Goal: Find specific page/section: Find specific page/section

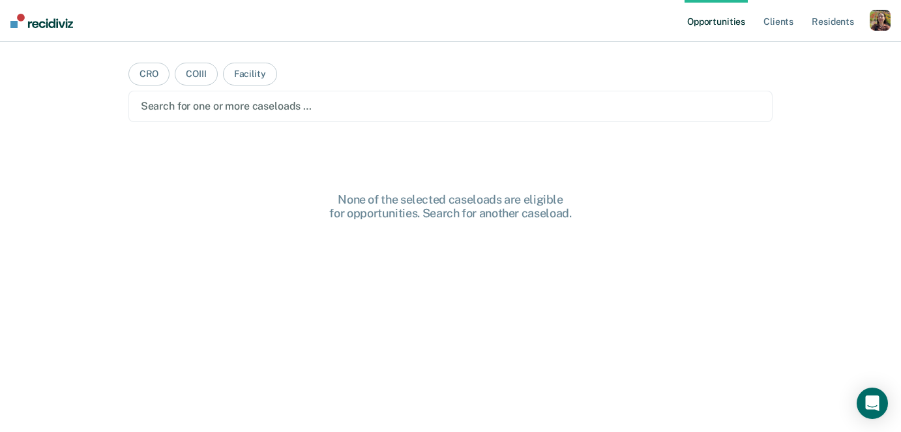
click at [880, 24] on div "button" at bounding box center [880, 20] width 21 height 21
click at [791, 50] on link "Profile" at bounding box center [827, 53] width 105 height 11
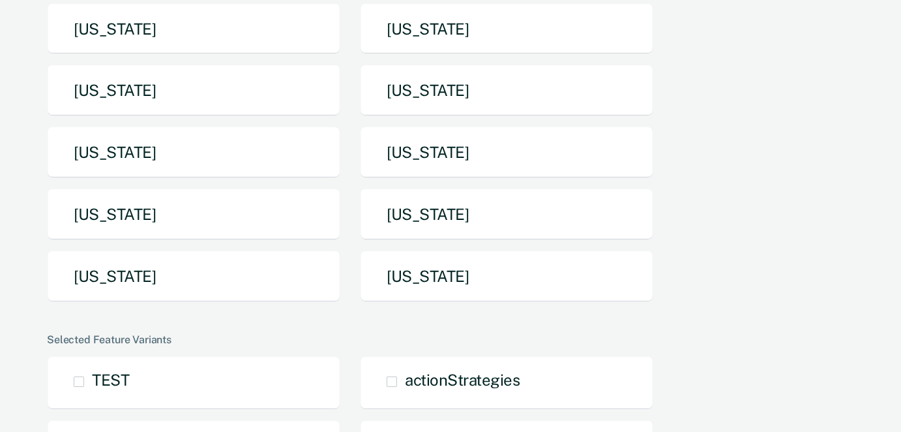
scroll to position [299, 0]
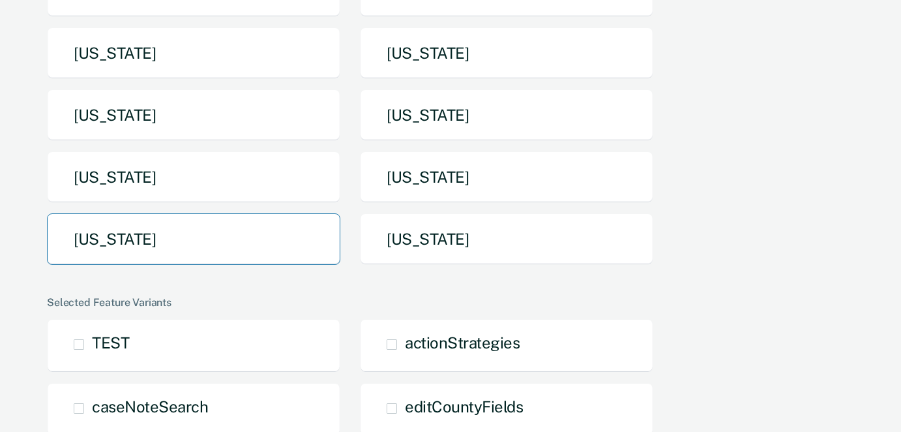
click at [184, 245] on button "[US_STATE]" at bounding box center [193, 239] width 293 height 52
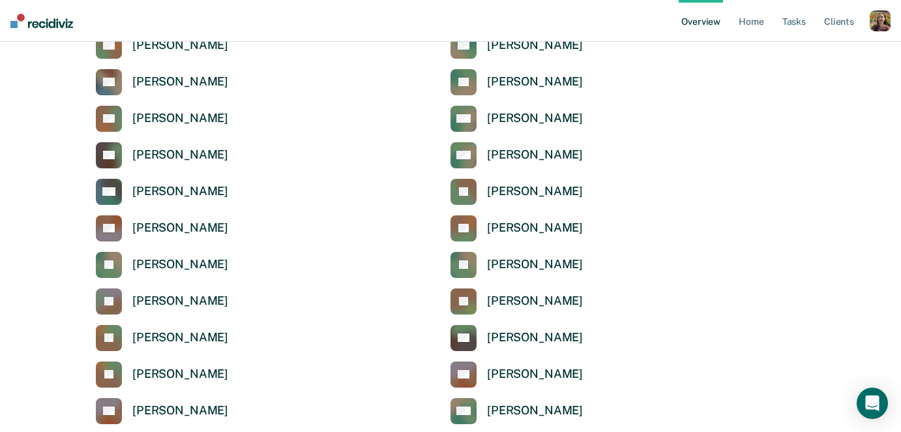
scroll to position [200, 0]
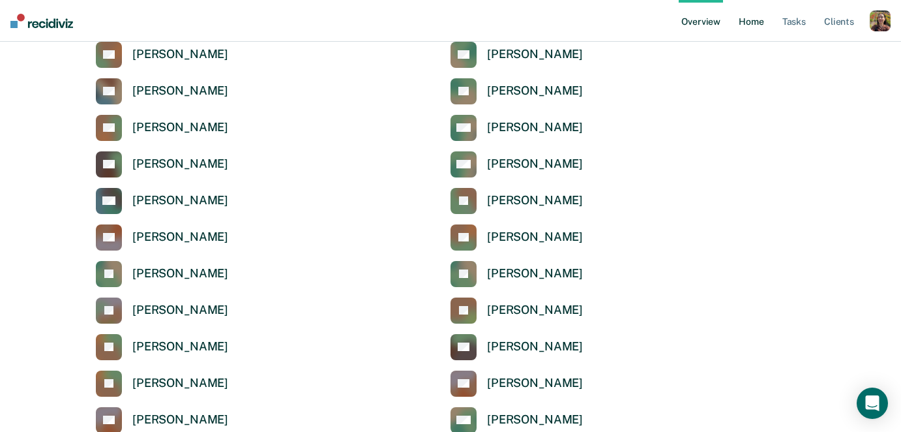
click at [749, 27] on link "Home" at bounding box center [751, 21] width 30 height 42
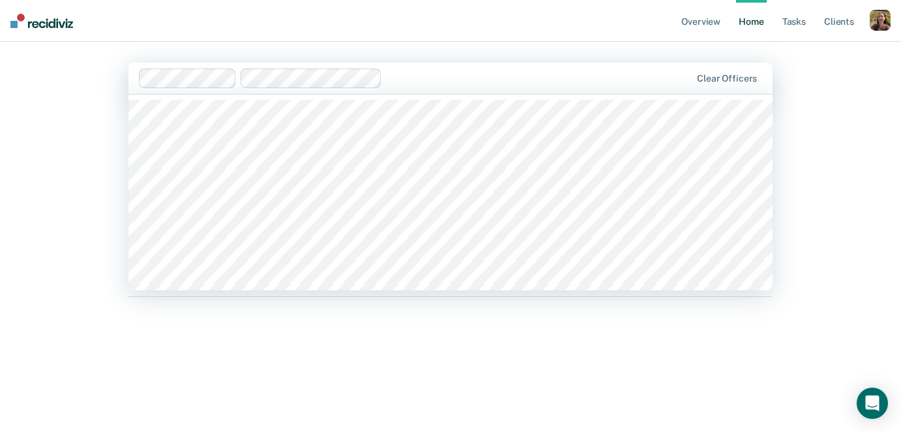
click at [431, 78] on div at bounding box center [538, 77] width 303 height 15
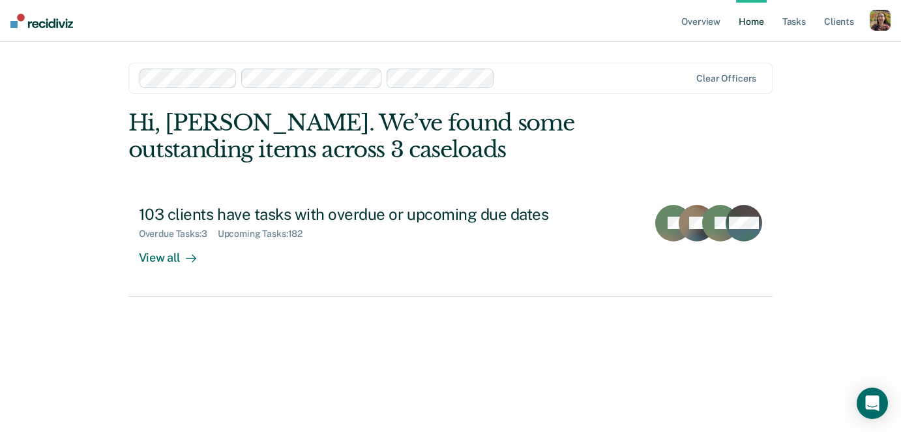
click at [551, 84] on div at bounding box center [595, 77] width 190 height 15
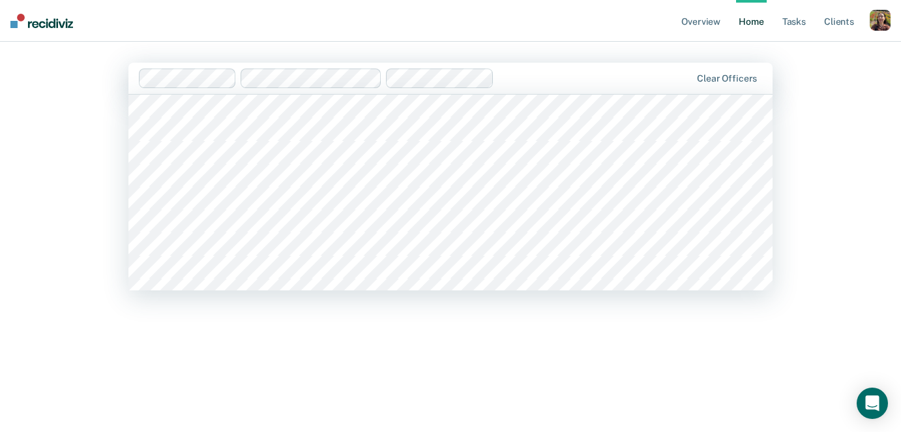
scroll to position [1955, 0]
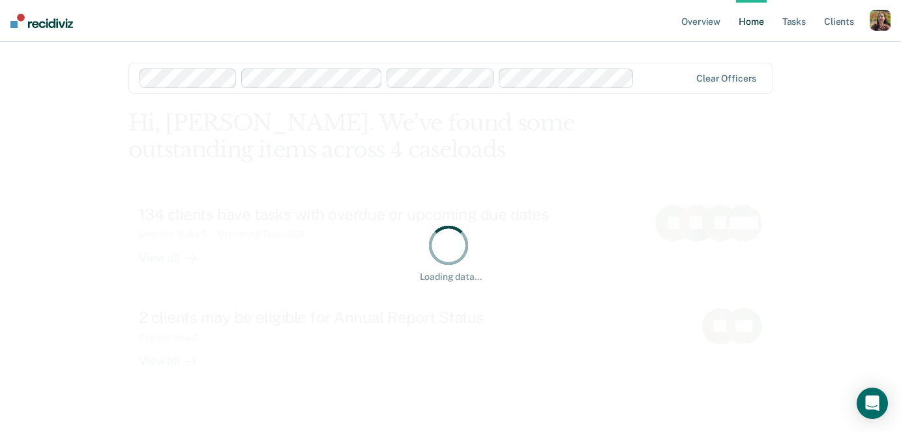
click at [370, 363] on div "Loading data..." at bounding box center [450, 253] width 645 height 286
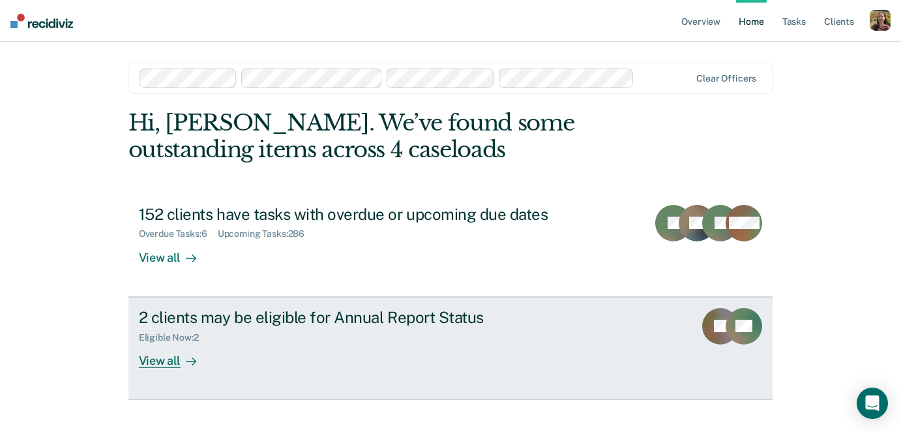
click at [162, 363] on div "View all" at bounding box center [175, 354] width 73 height 25
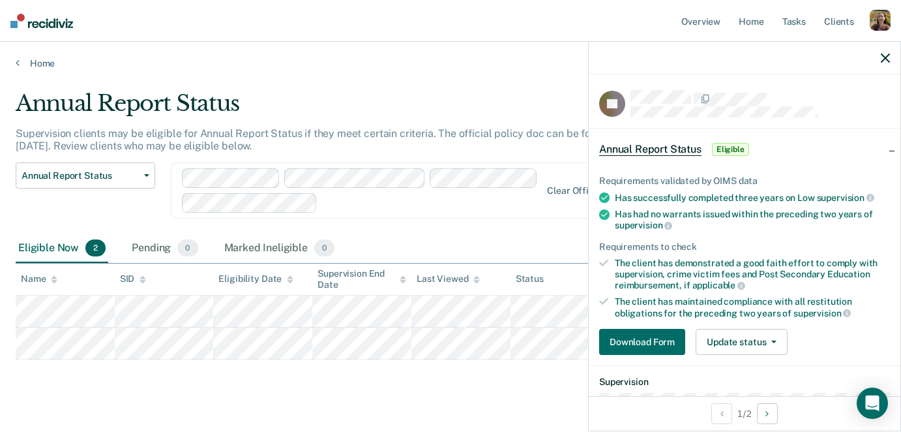
scroll to position [1, 0]
click at [17, 64] on icon at bounding box center [18, 61] width 4 height 10
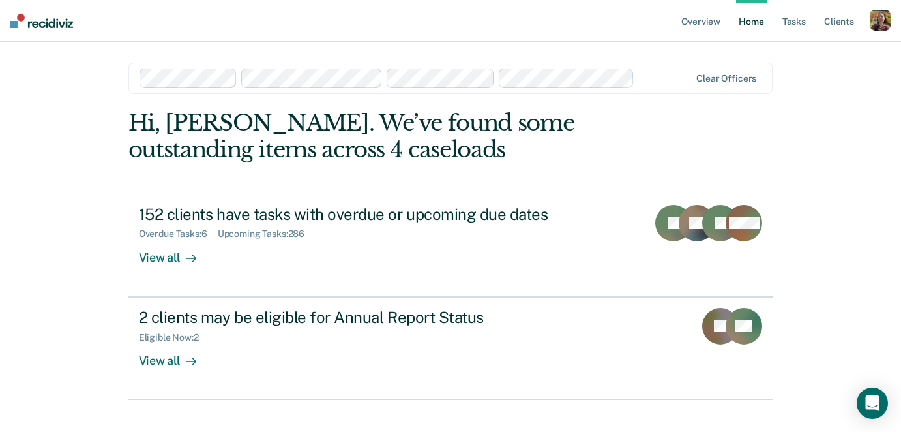
click at [651, 80] on div at bounding box center [665, 77] width 50 height 15
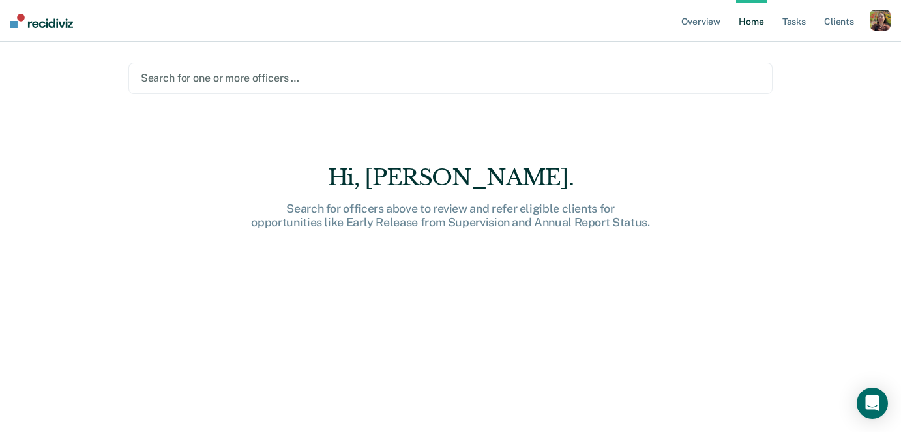
click at [295, 91] on div "Search for one or more officers …" at bounding box center [450, 78] width 645 height 31
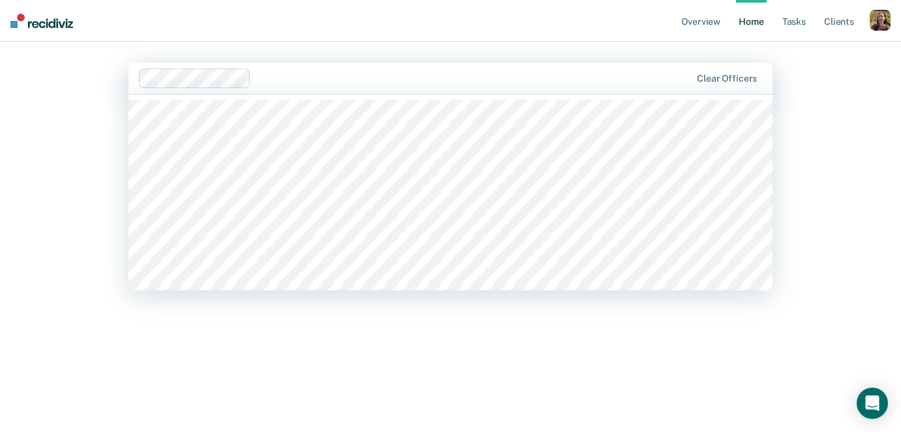
click at [377, 65] on div "Clear officers" at bounding box center [450, 78] width 645 height 31
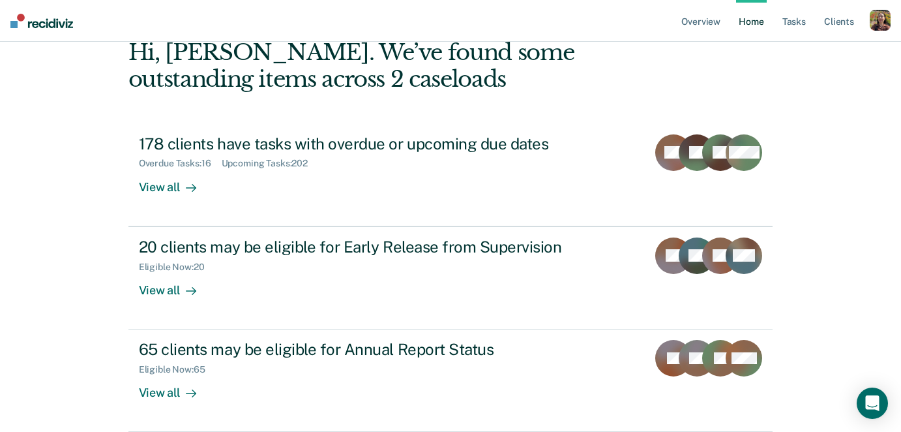
scroll to position [53, 0]
